Goal: Task Accomplishment & Management: Complete application form

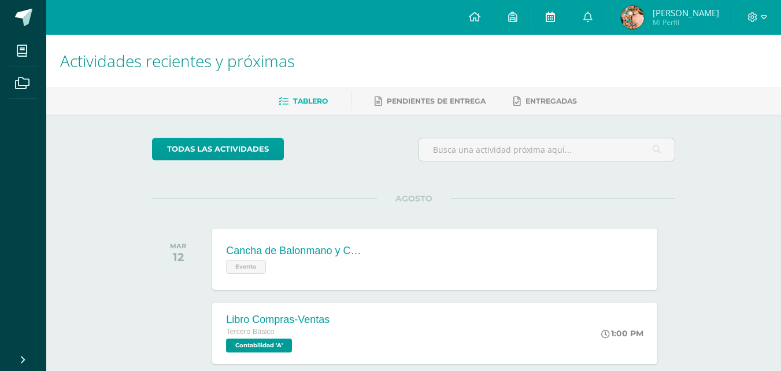
click at [555, 19] on icon at bounding box center [550, 17] width 9 height 10
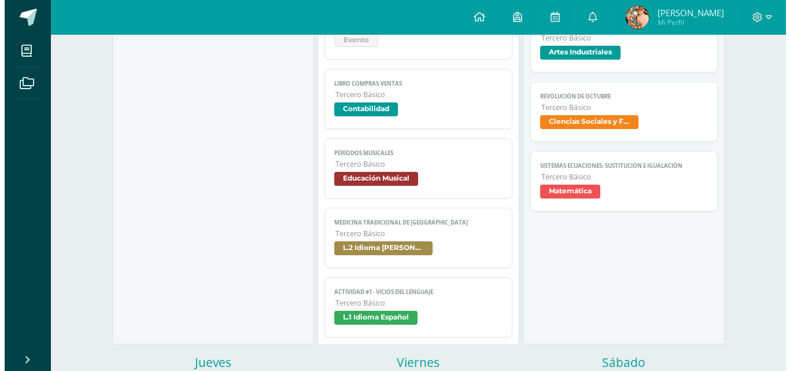
scroll to position [220, 0]
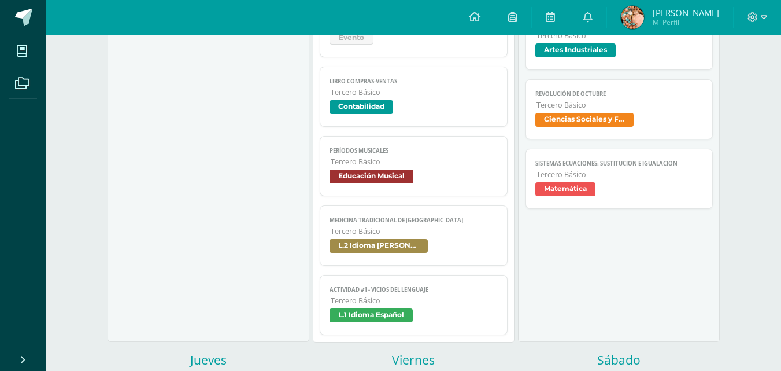
click at [380, 307] on link "Actividad #1 - Vicios del LenguaJe Tercero Básico L.1 Idioma Español" at bounding box center [414, 305] width 188 height 60
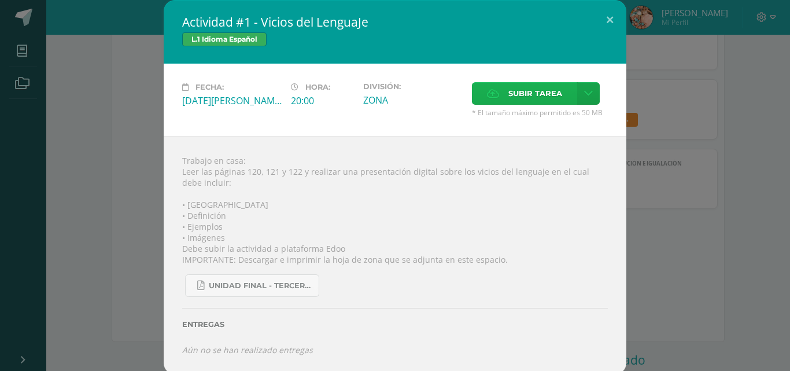
click at [522, 104] on span "Subir tarea" at bounding box center [535, 93] width 54 height 21
click at [0, 0] on input "Subir tarea" at bounding box center [0, 0] width 0 height 0
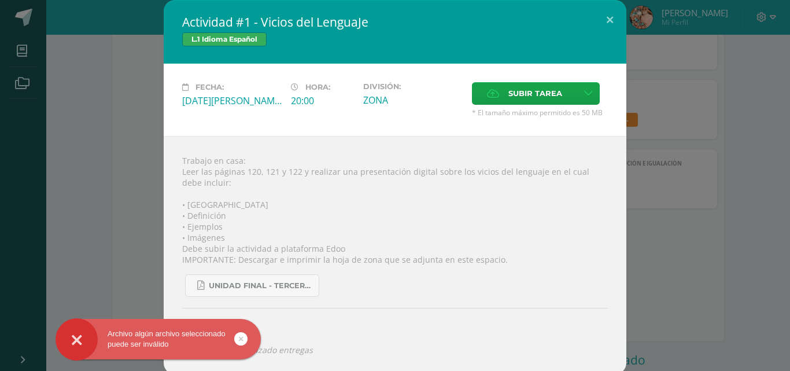
click at [242, 337] on icon at bounding box center [241, 338] width 5 height 13
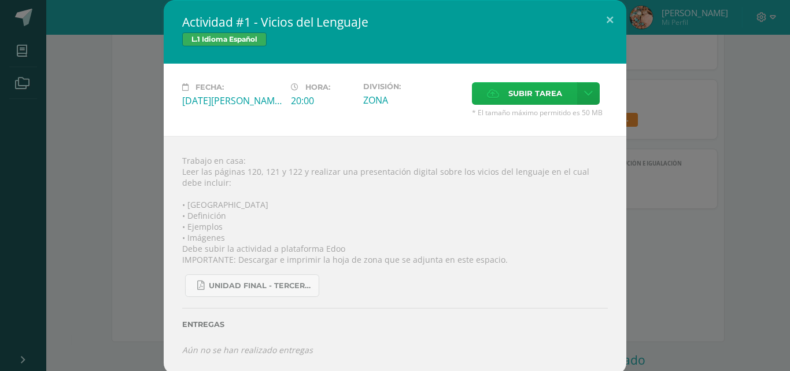
click at [508, 92] on span "Subir tarea" at bounding box center [535, 93] width 54 height 21
click at [0, 0] on input "Subir tarea" at bounding box center [0, 0] width 0 height 0
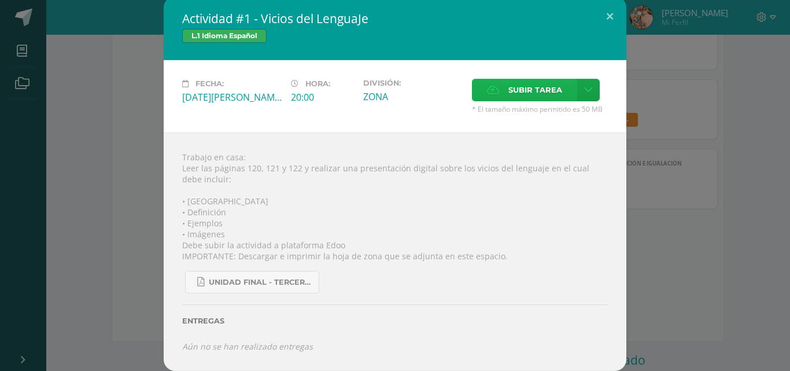
click at [542, 91] on span "Subir tarea" at bounding box center [535, 89] width 54 height 21
click at [0, 0] on input "Subir tarea" at bounding box center [0, 0] width 0 height 0
click at [743, 211] on div "Actividad #1 - Vicios del LenguaJe L.1 Idioma Español Fecha: [DATE][PERSON_NAME…" at bounding box center [395, 184] width 781 height 374
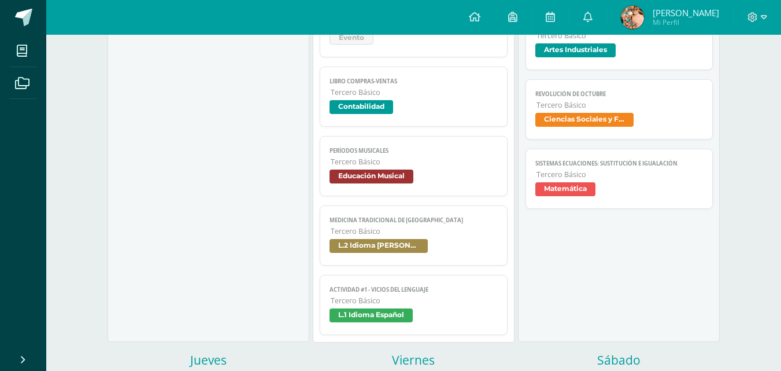
click at [385, 301] on span "Tercero Básico" at bounding box center [414, 301] width 167 height 10
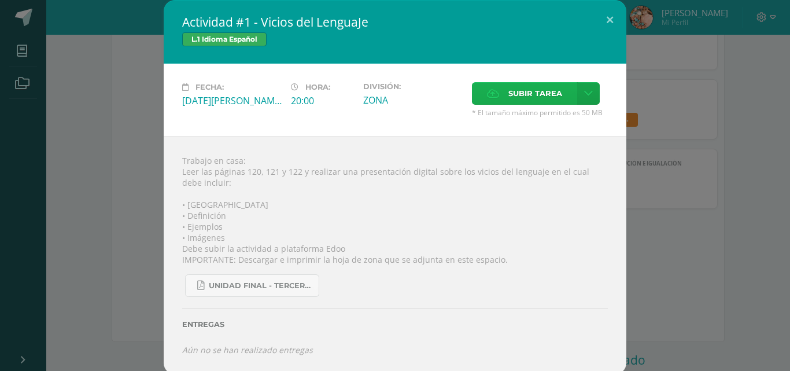
click at [508, 87] on span "Subir tarea" at bounding box center [535, 93] width 54 height 21
click at [0, 0] on input "Subir tarea" at bounding box center [0, 0] width 0 height 0
click at [508, 95] on span "Subir tarea" at bounding box center [535, 93] width 54 height 21
click at [0, 0] on input "Subir tarea" at bounding box center [0, 0] width 0 height 0
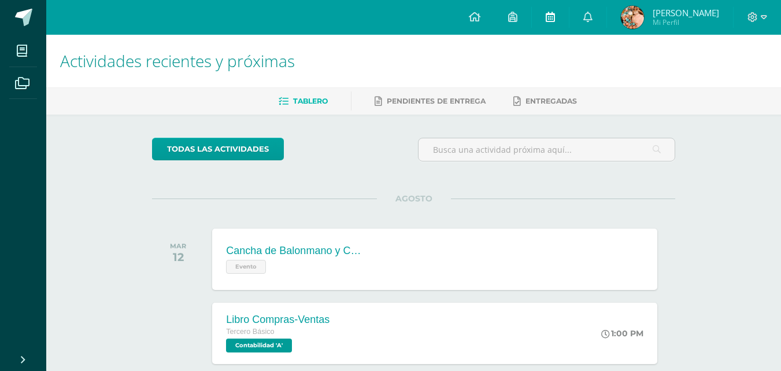
click at [555, 21] on icon at bounding box center [550, 17] width 9 height 10
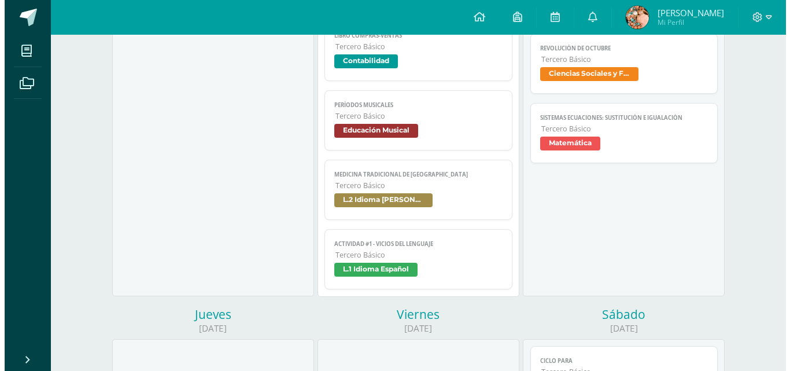
scroll to position [268, 0]
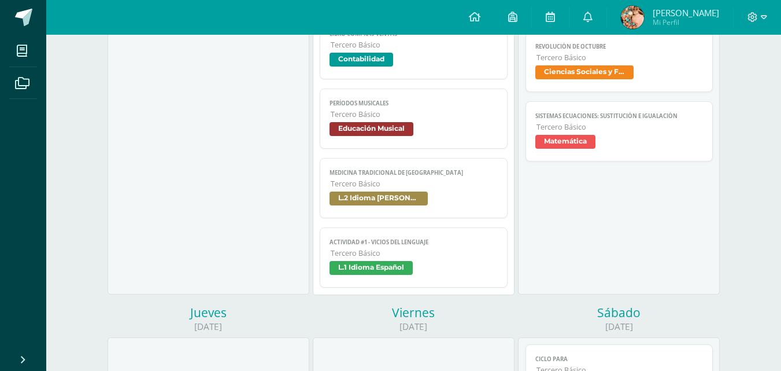
click at [408, 263] on span "L.1 Idioma Español" at bounding box center [371, 268] width 83 height 14
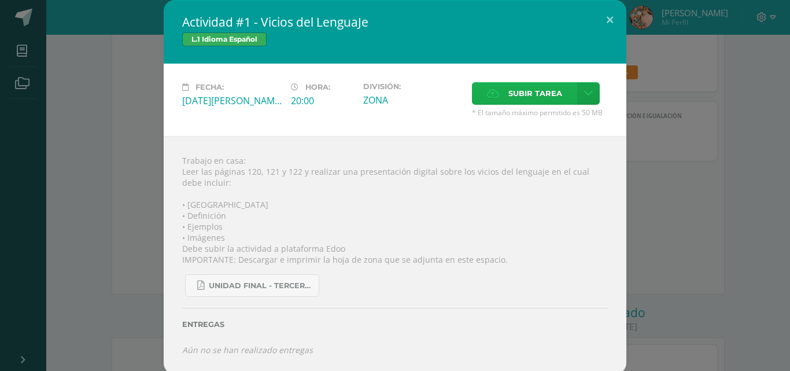
click at [508, 90] on span "Subir tarea" at bounding box center [535, 93] width 54 height 21
click at [0, 0] on input "Subir tarea" at bounding box center [0, 0] width 0 height 0
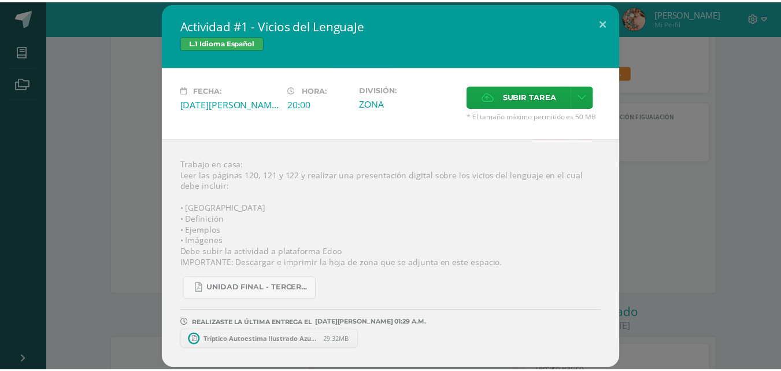
scroll to position [0, 0]
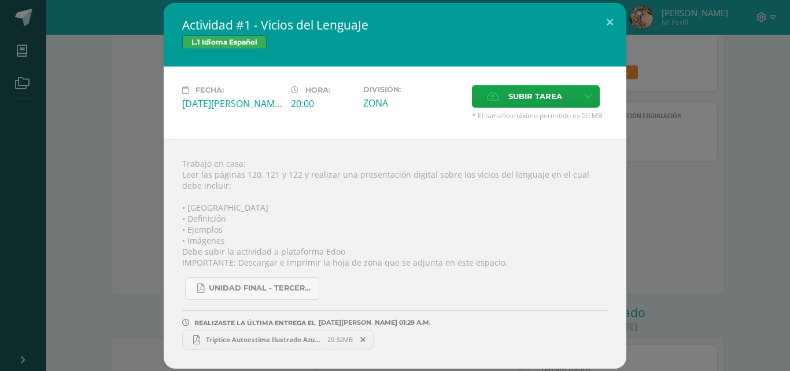
click at [301, 338] on span "Tríptico Autoestima Ilustrado Azul (1).pdf" at bounding box center [263, 339] width 127 height 9
click at [738, 137] on div "Actividad #1 - Vicios del LenguaJe L.1 Idioma Español Fecha: [DATE][PERSON_NAME…" at bounding box center [395, 186] width 781 height 366
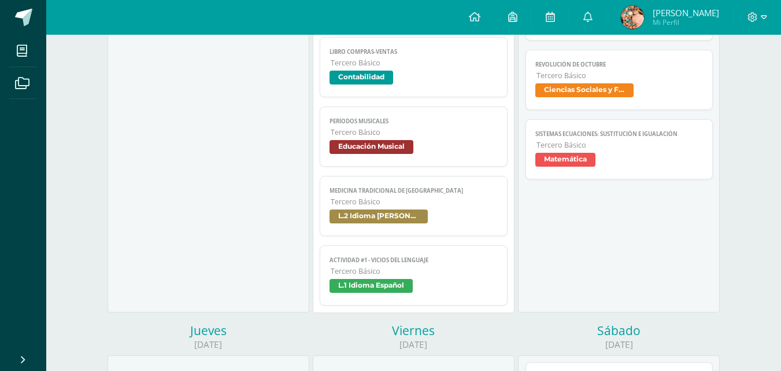
scroll to position [230, 0]
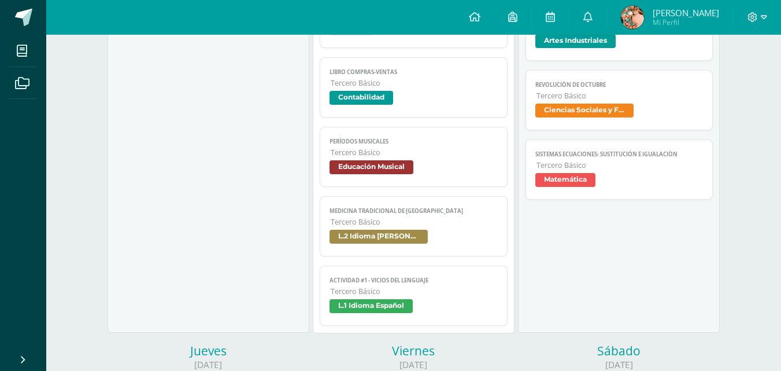
click at [403, 233] on span "L.2 Idioma [PERSON_NAME]" at bounding box center [379, 237] width 98 height 14
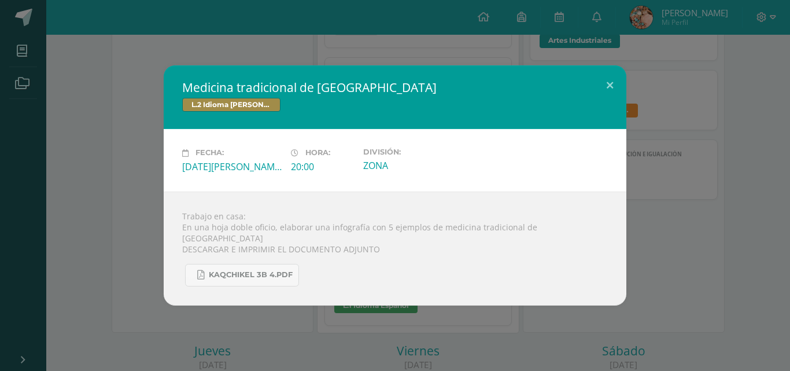
click at [629, 232] on div "Medicina tradicional de [GEOGRAPHIC_DATA] L.2 Idioma [PERSON_NAME] Fecha: [DATE…" at bounding box center [395, 184] width 781 height 239
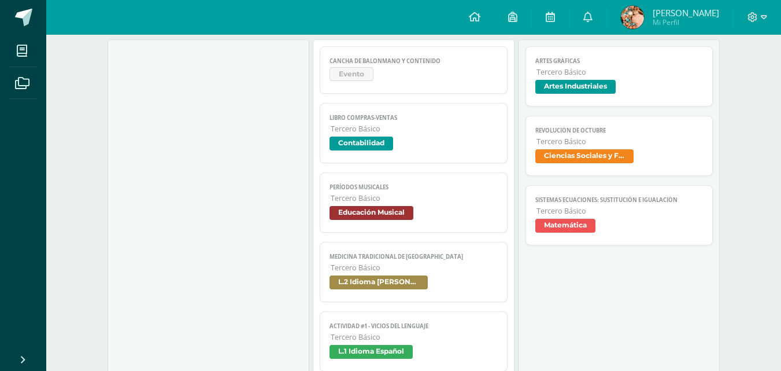
scroll to position [182, 0]
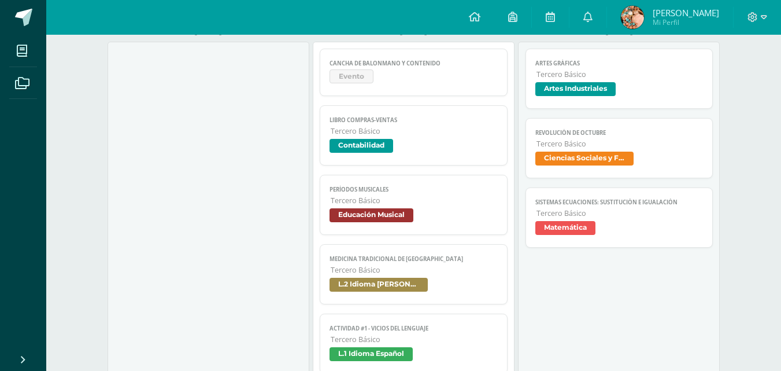
click at [618, 79] on span "Tercero Básico" at bounding box center [620, 74] width 167 height 10
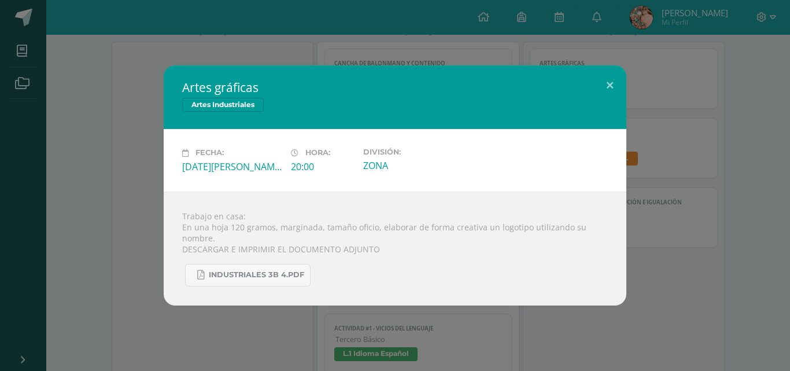
click at [706, 147] on div "Artes gráficas Artes Industriales Fecha: [DATE][PERSON_NAME] Hora: 20:00 Divisi…" at bounding box center [395, 184] width 781 height 239
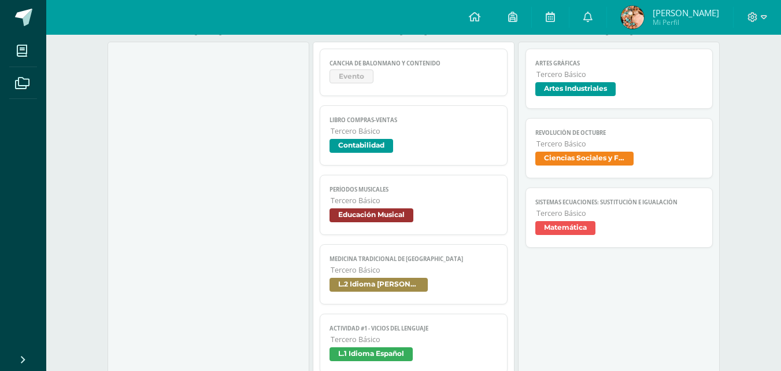
click at [593, 157] on span "Ciencias Sociales y Formación Ciudadana" at bounding box center [585, 159] width 98 height 14
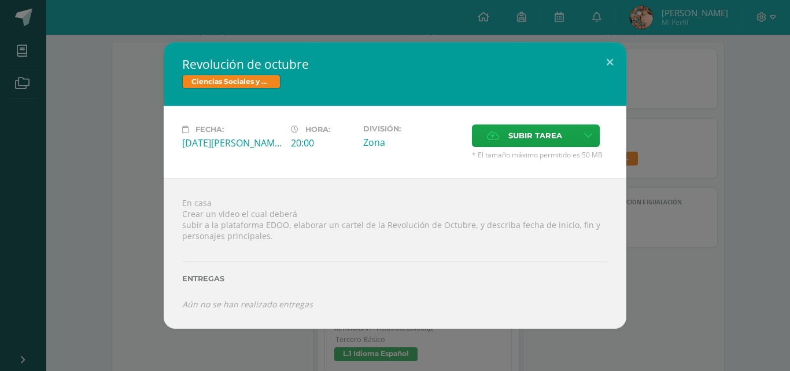
click at [680, 155] on div "Revolución de octubre Ciencias Sociales y Formación Ciudadana Fecha: [DATE][PER…" at bounding box center [395, 185] width 781 height 286
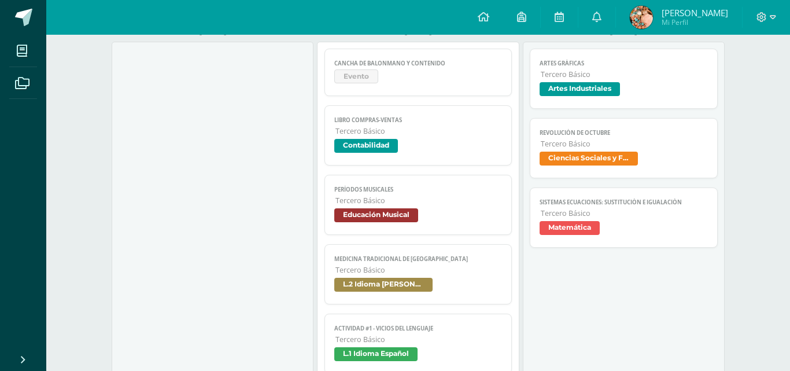
click at [603, 227] on span "Matemática" at bounding box center [624, 229] width 168 height 17
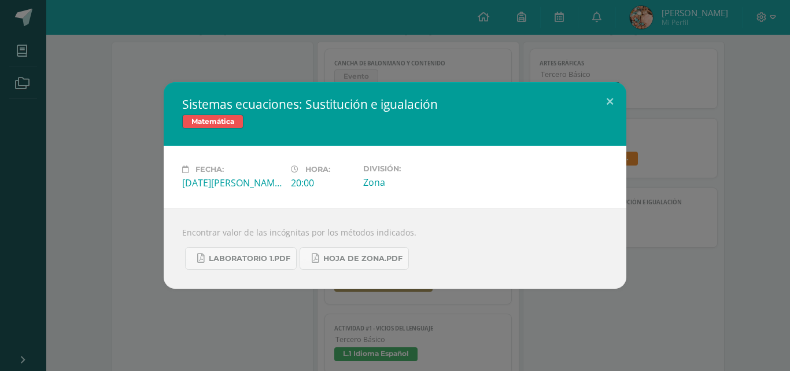
click at [677, 180] on div "Sistemas ecuaciones: Sustitución e igualación Matemática Fecha: [DATE][PERSON_N…" at bounding box center [395, 185] width 781 height 206
